Goal: Task Accomplishment & Management: Use online tool/utility

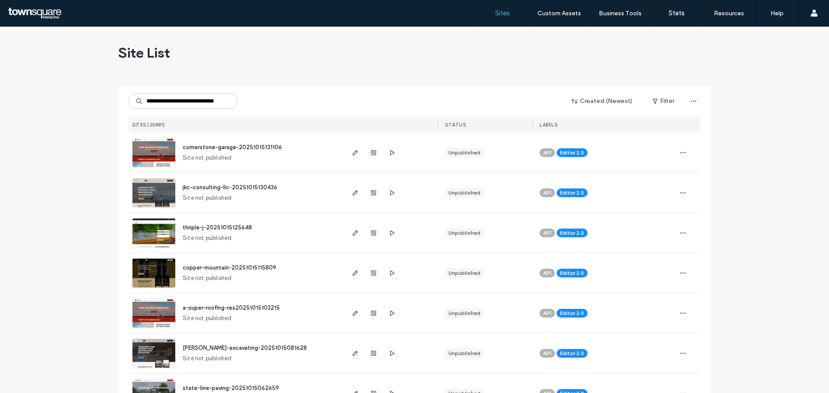
type input "**********"
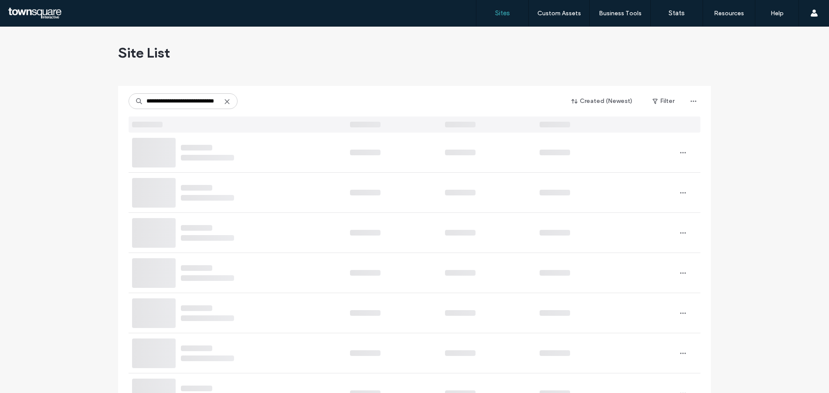
scroll to position [0, 14]
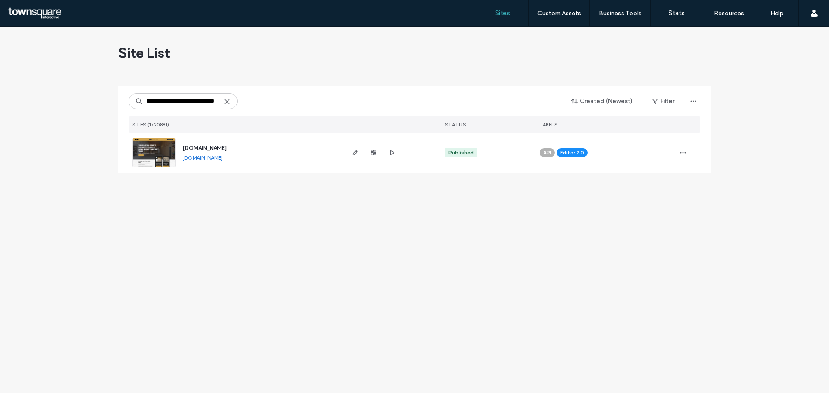
click at [215, 146] on span "[DOMAIN_NAME]" at bounding box center [205, 148] width 44 height 7
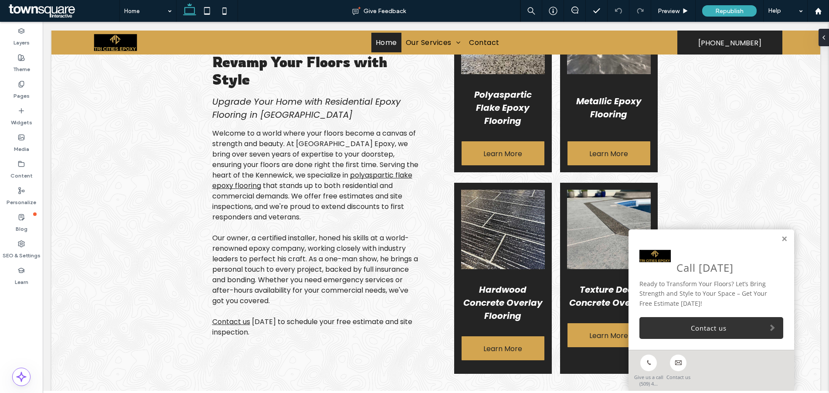
click at [781, 240] on div "Call Today Ready to Transform Your Floors? Let’s Bring Strength and Style to Yo…" at bounding box center [712, 289] width 166 height 120
click at [781, 238] on link at bounding box center [784, 238] width 7 height 7
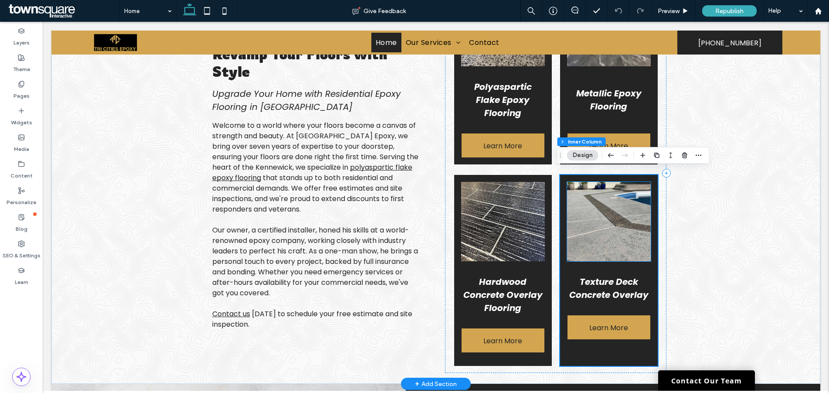
scroll to position [292, 0]
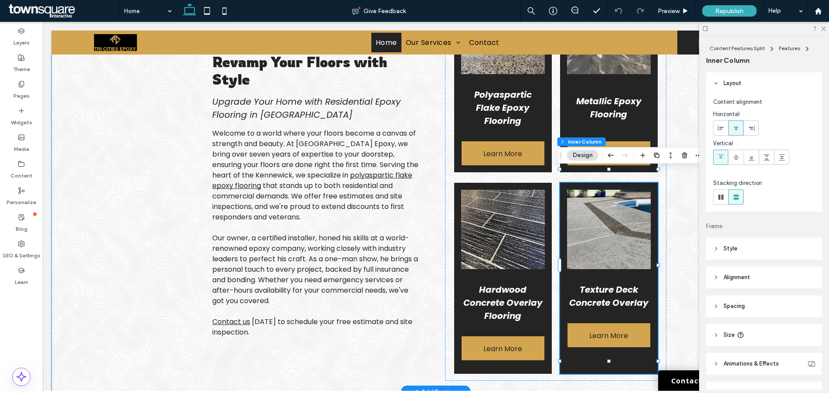
click at [128, 209] on div "Revamp Your Floors with Style Upgrade Your Home with Residential Epoxy Flooring…" at bounding box center [435, 213] width 769 height 356
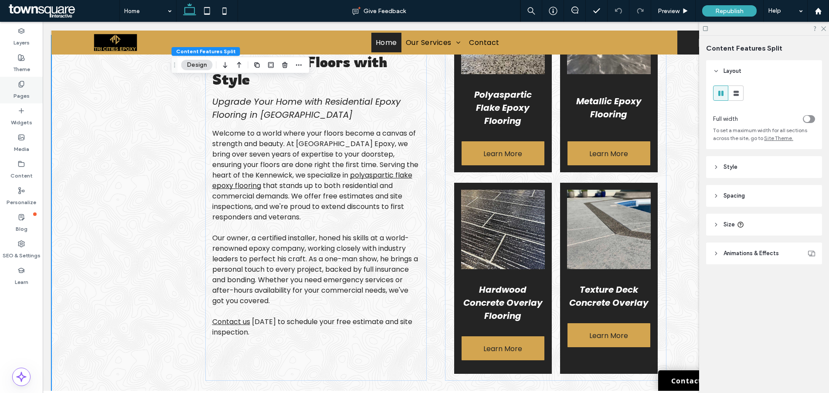
click at [25, 84] on div "Pages" at bounding box center [21, 90] width 43 height 27
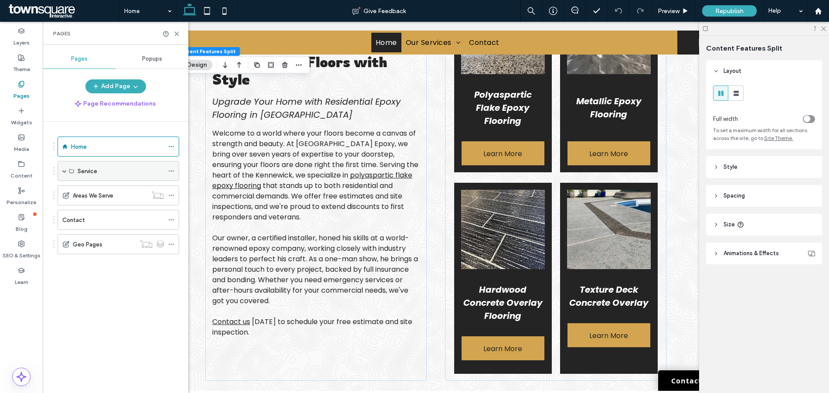
click at [64, 168] on span at bounding box center [64, 170] width 4 height 19
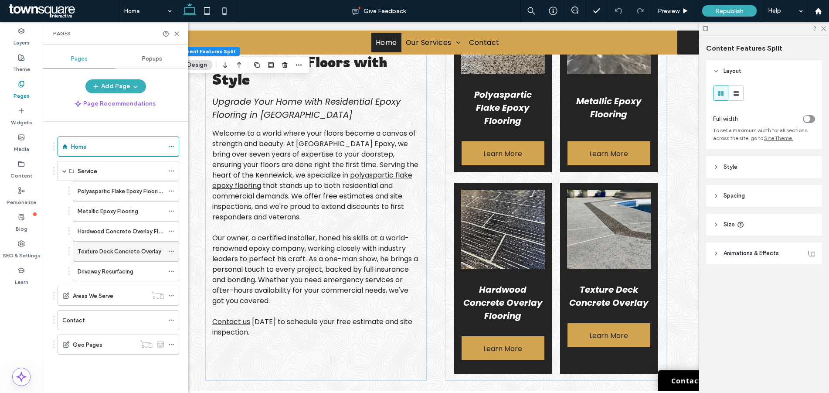
click at [82, 247] on label "Texture Deck Concrete Overlay" at bounding box center [120, 251] width 84 height 15
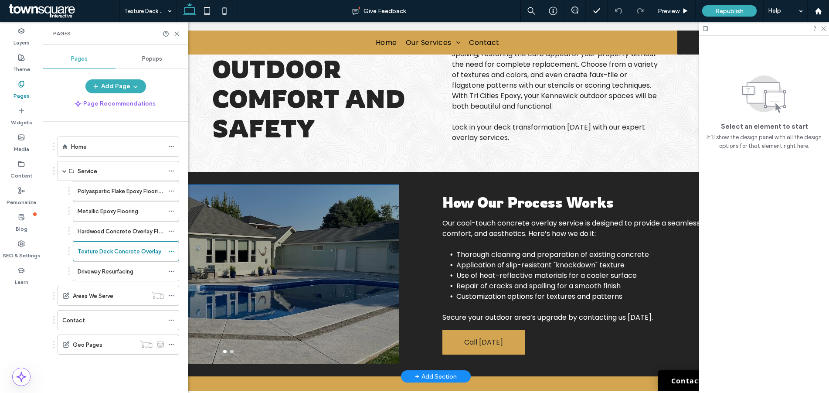
scroll to position [161, 0]
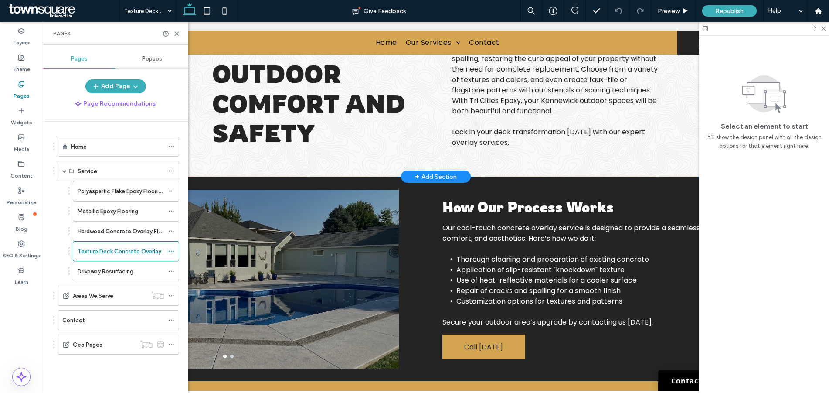
click at [430, 145] on div "Enhance Your Outdoor Comfort and Safety Revitalize Your Pool with a Texture Dec…" at bounding box center [435, 34] width 523 height 283
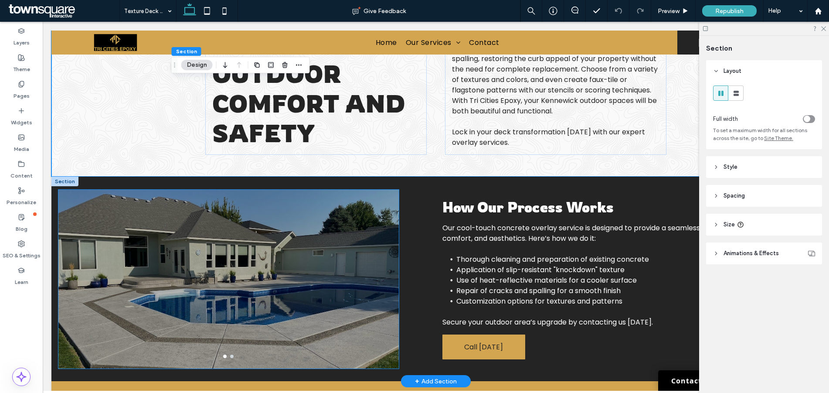
click at [111, 306] on div at bounding box center [228, 284] width 341 height 137
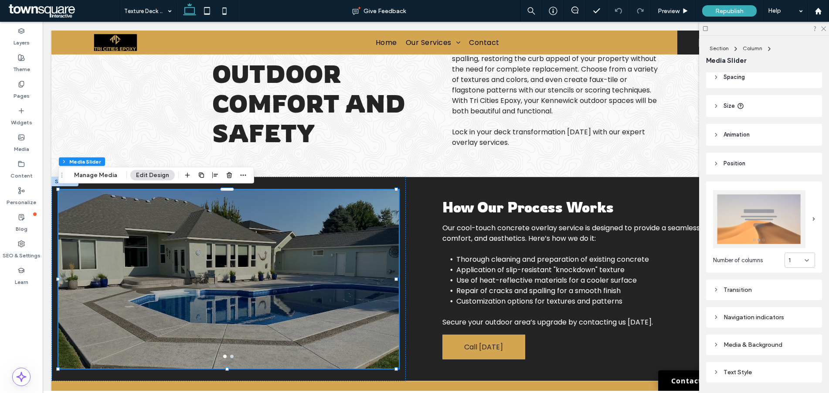
scroll to position [87, 0]
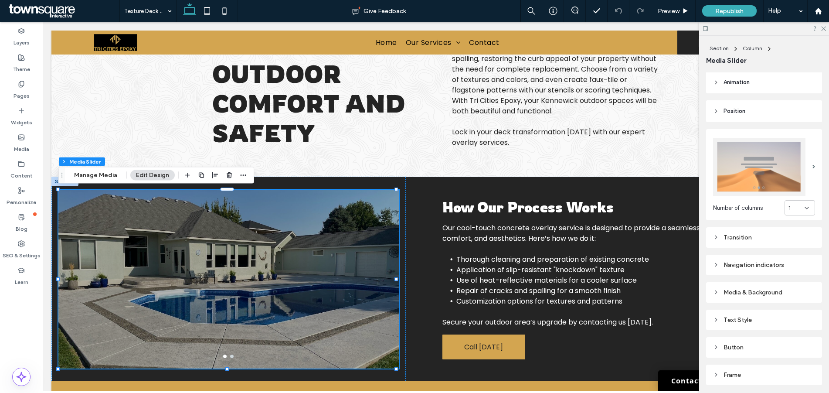
click at [749, 291] on div "Media & Background" at bounding box center [764, 292] width 102 height 7
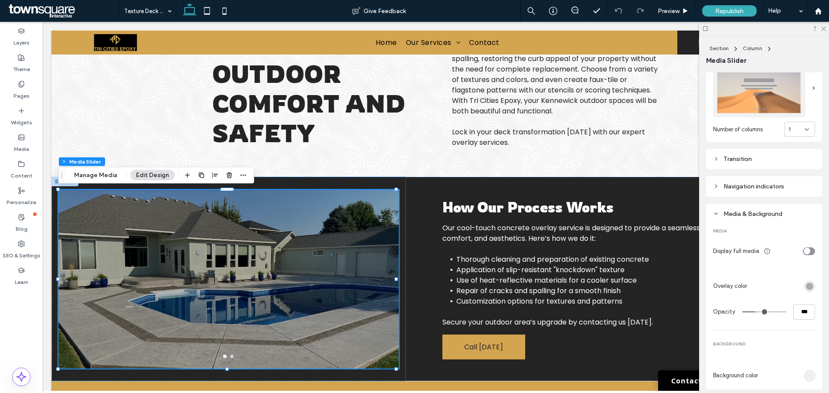
scroll to position [174, 0]
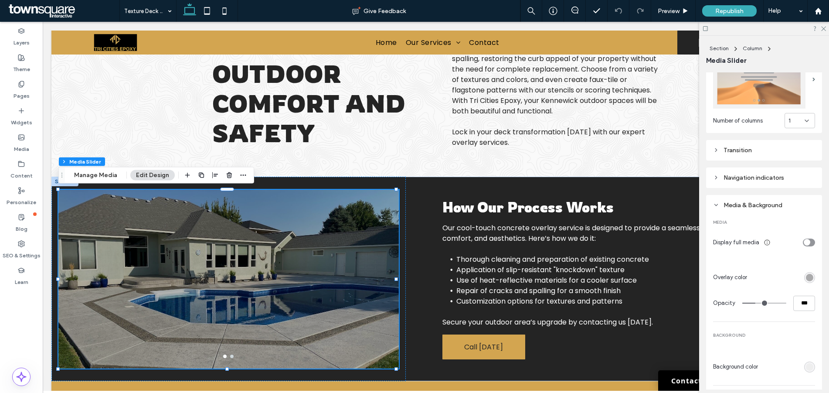
click at [810, 272] on div "rgba(0, 0, 0, 0.3)" at bounding box center [809, 277] width 11 height 11
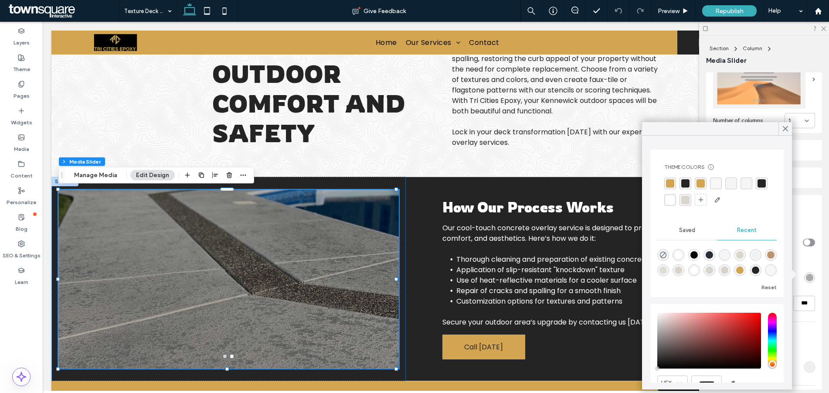
click at [750, 187] on div "rgba(0, 0, 0, 0)" at bounding box center [746, 183] width 8 height 8
type input "*"
type input "**"
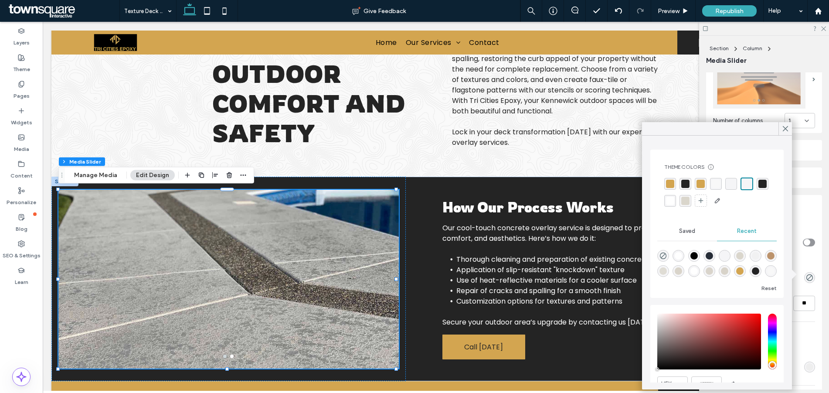
click at [757, 204] on div at bounding box center [717, 192] width 106 height 30
click at [784, 131] on icon at bounding box center [786, 129] width 8 height 8
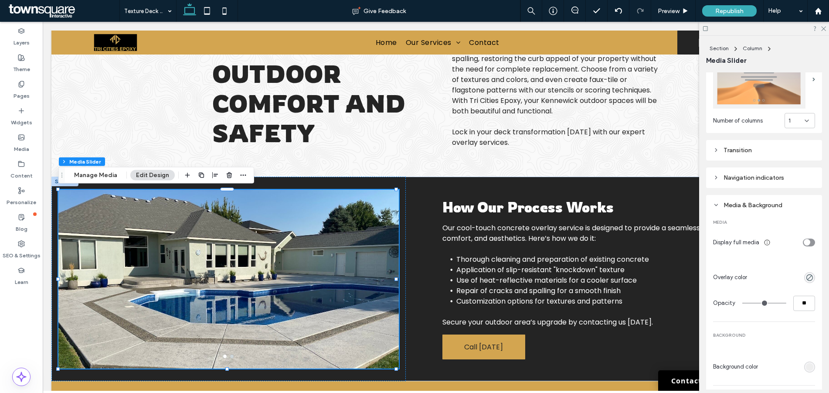
click at [826, 30] on div at bounding box center [764, 29] width 130 height 14
click at [823, 29] on icon at bounding box center [824, 28] width 6 height 6
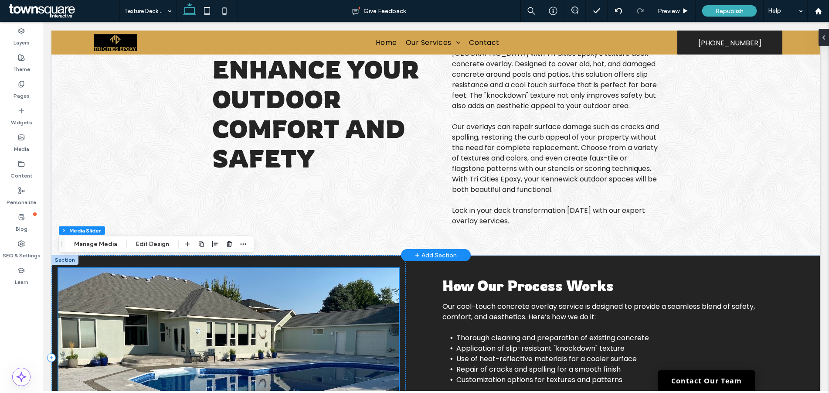
scroll to position [74, 0]
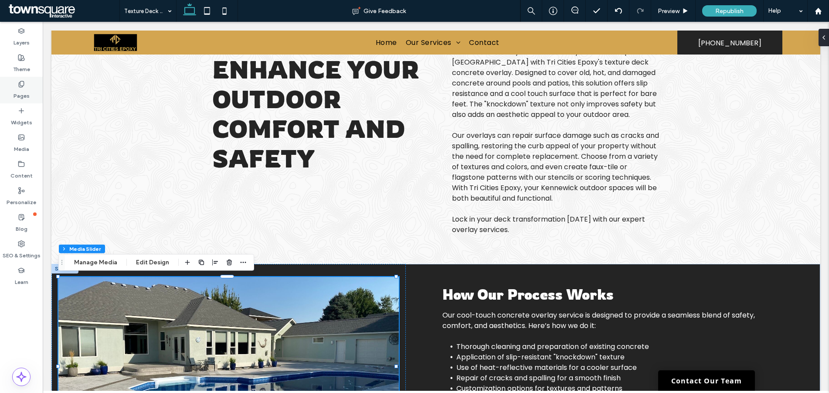
click at [17, 85] on div "Pages" at bounding box center [21, 90] width 43 height 27
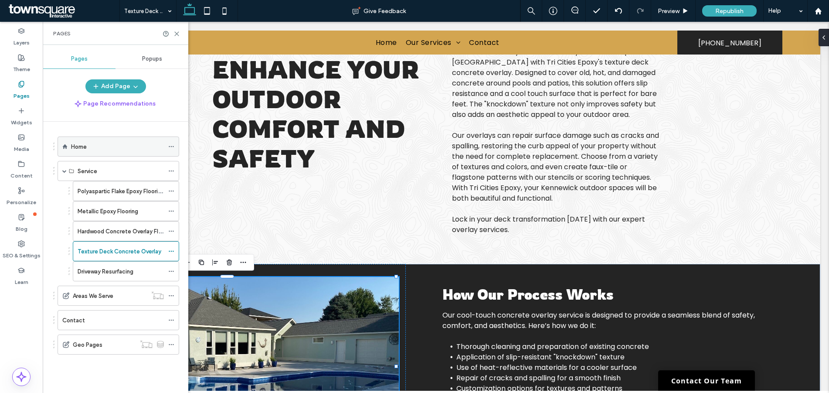
click at [66, 148] on use at bounding box center [65, 146] width 5 height 5
click at [74, 147] on label "Home" at bounding box center [79, 146] width 16 height 15
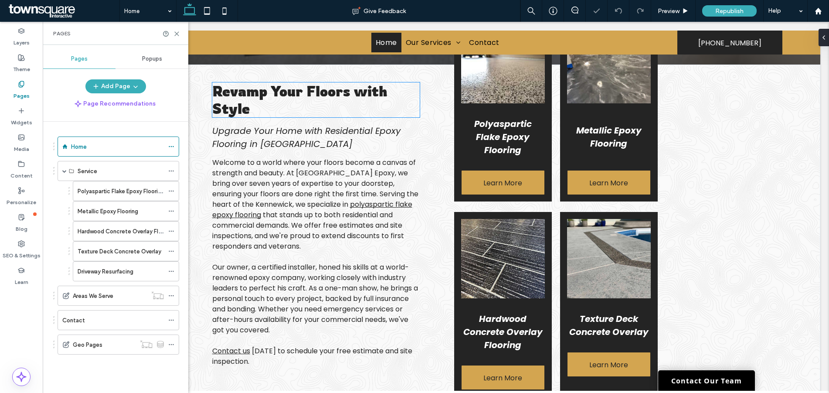
scroll to position [292, 0]
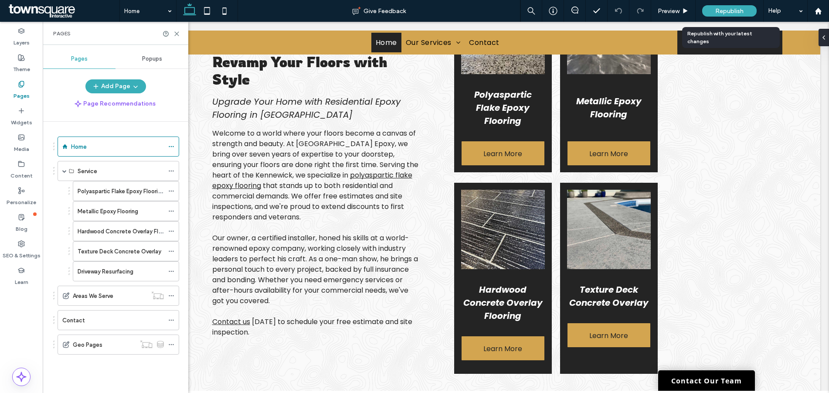
click at [731, 12] on span "Republish" at bounding box center [729, 10] width 28 height 7
